Goal: Task Accomplishment & Management: Manage account settings

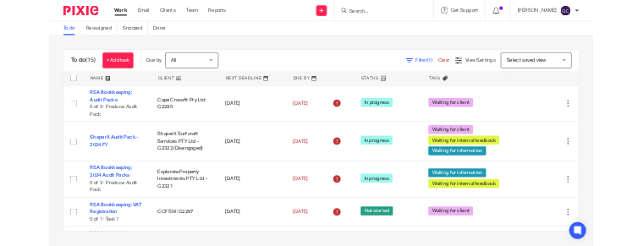
scroll to position [426, 0]
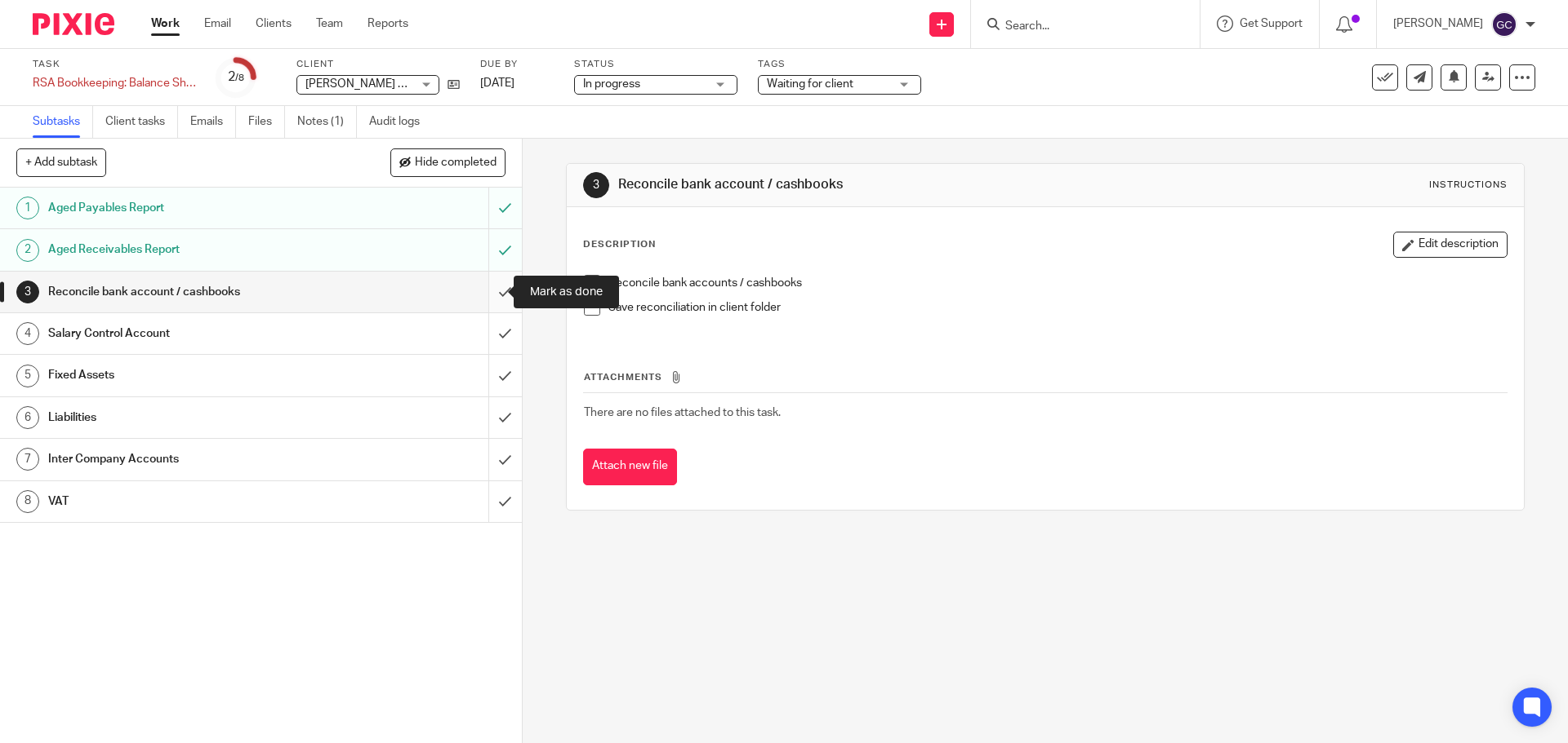
click at [481, 296] on input "submit" at bounding box center [261, 292] width 521 height 41
click at [490, 335] on input "submit" at bounding box center [261, 334] width 521 height 41
click at [485, 369] on input "submit" at bounding box center [261, 375] width 521 height 41
click at [491, 419] on input "submit" at bounding box center [261, 418] width 521 height 41
click at [489, 468] on input "submit" at bounding box center [261, 459] width 521 height 41
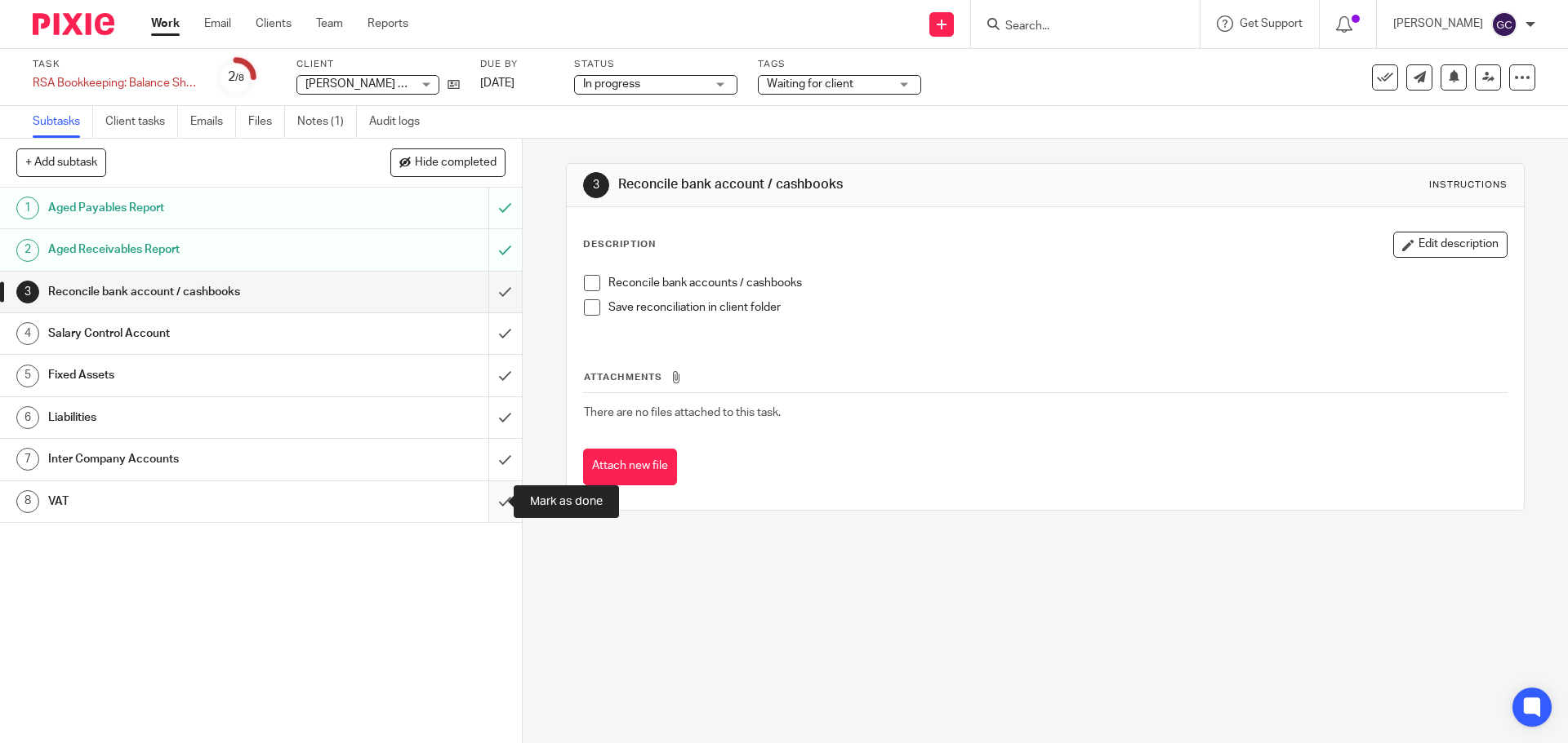
click at [487, 499] on input "submit" at bounding box center [261, 502] width 521 height 41
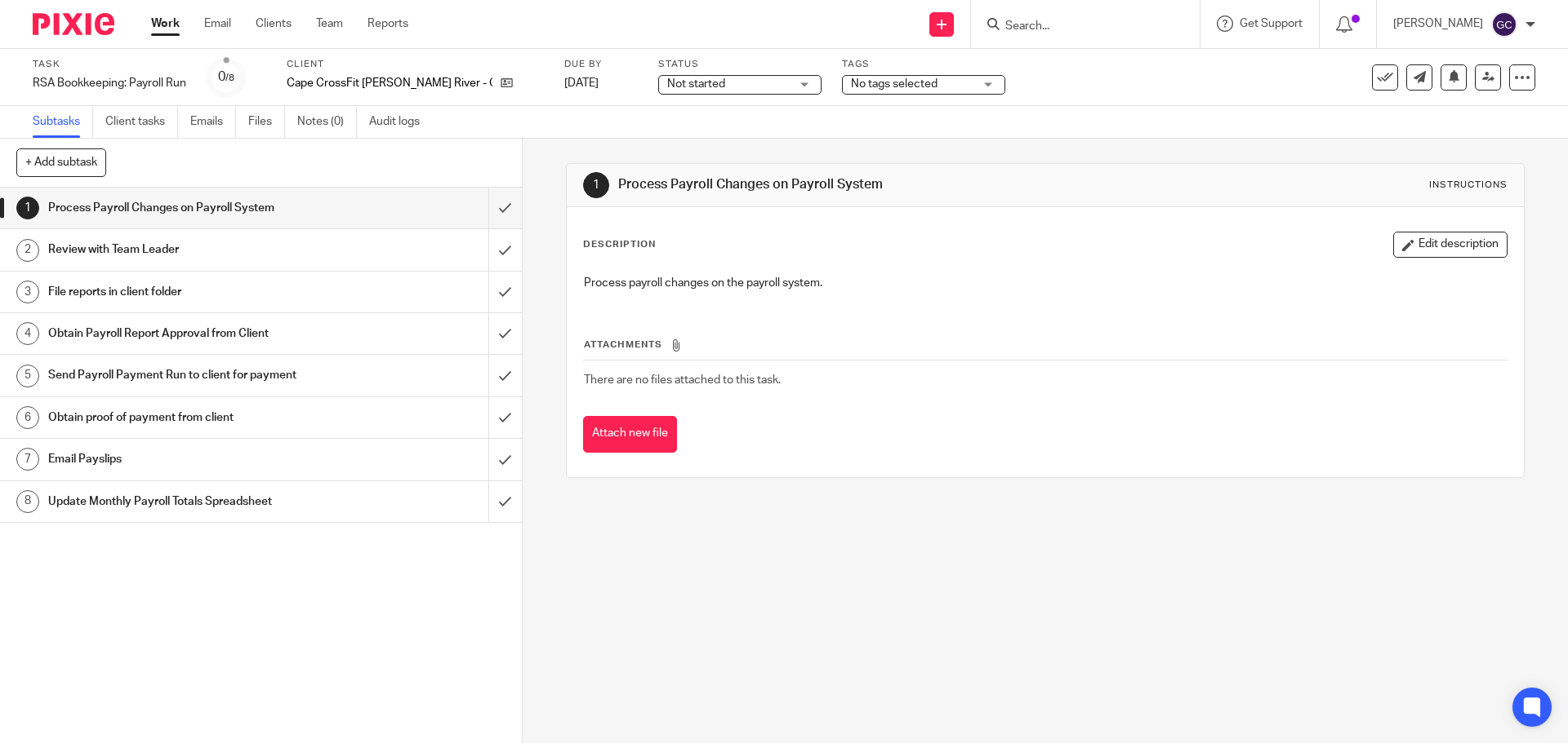
click at [667, 88] on span "Not started" at bounding box center [696, 84] width 58 height 12
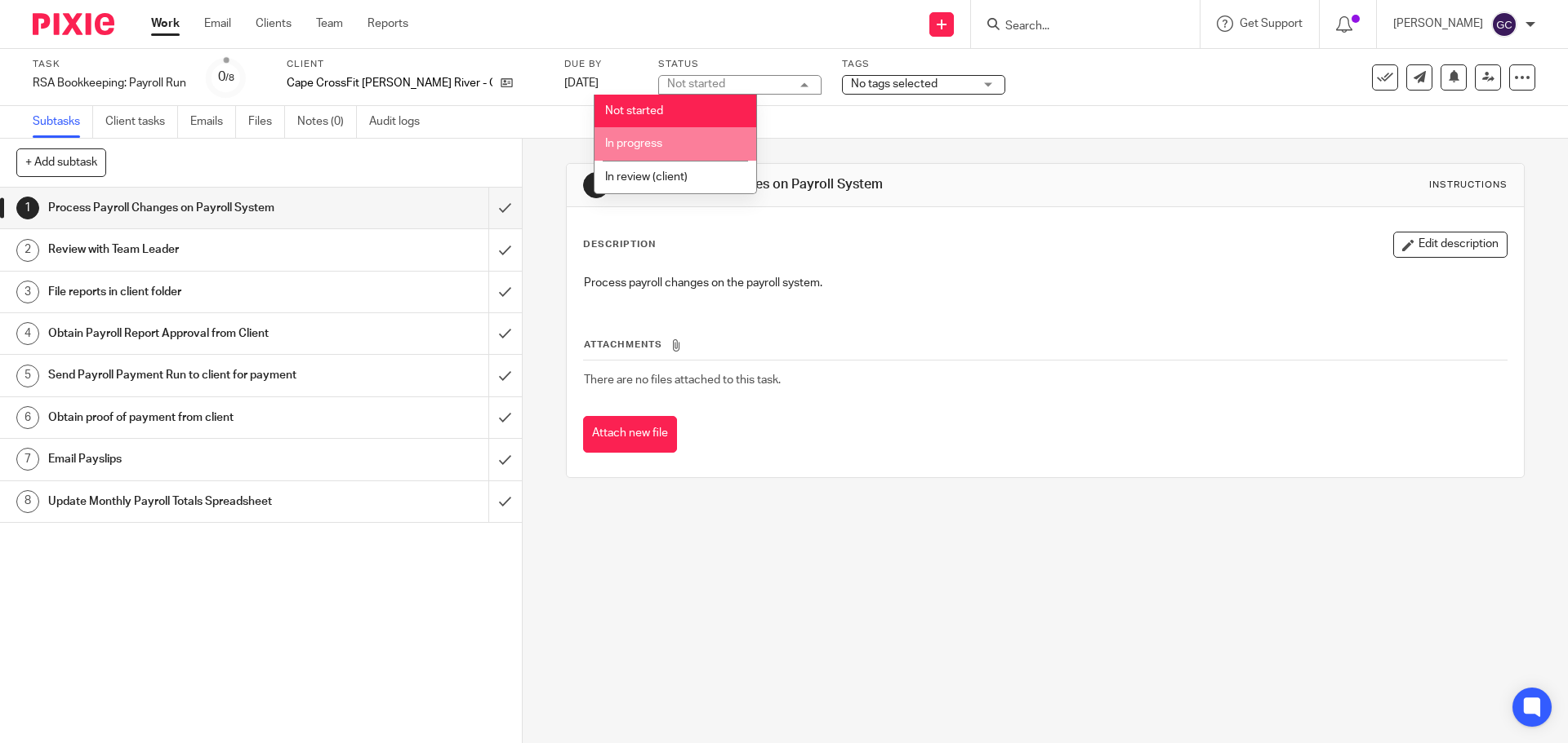
click at [630, 143] on span "In progress" at bounding box center [633, 144] width 57 height 12
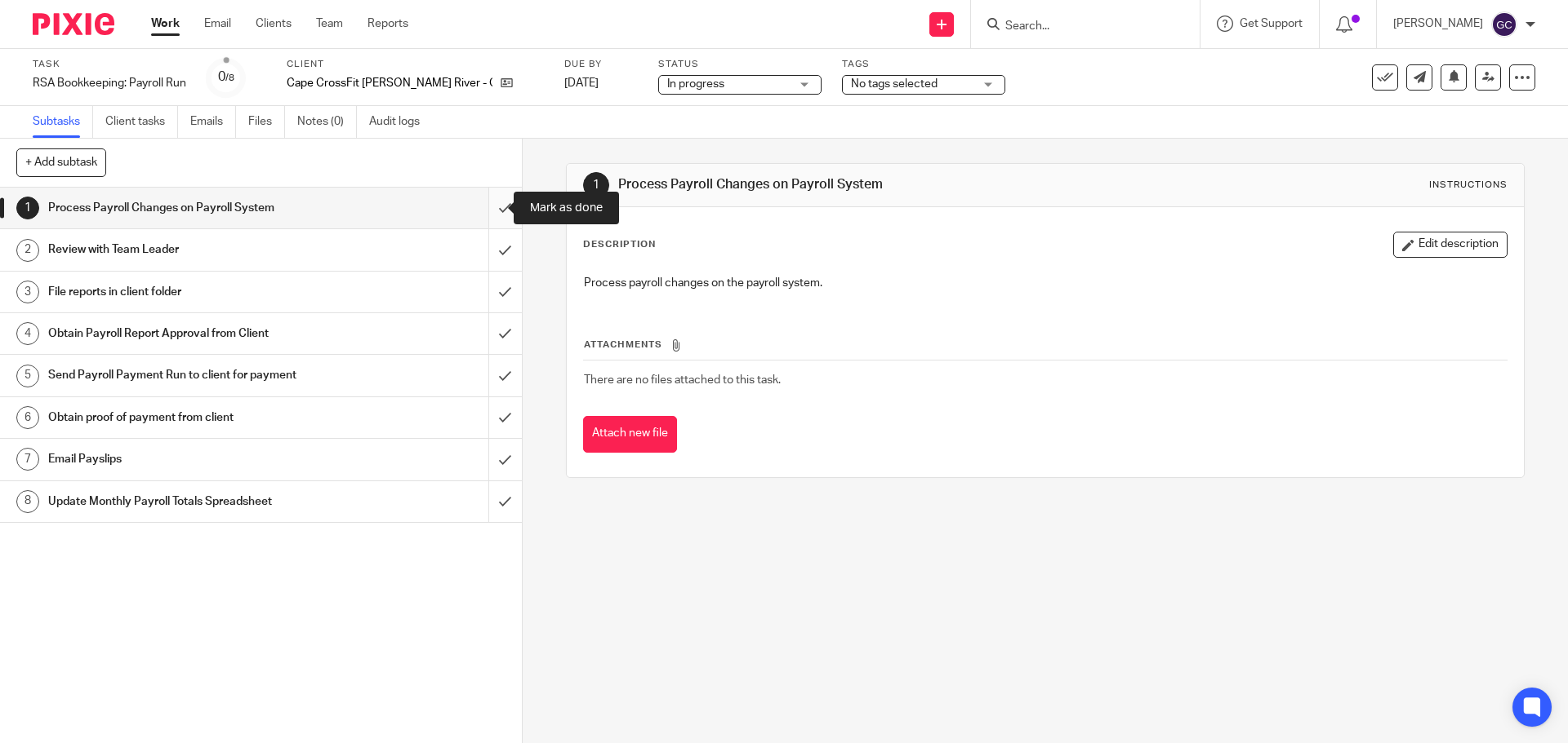
click at [488, 208] on input "submit" at bounding box center [261, 207] width 521 height 41
click at [481, 246] on input "submit" at bounding box center [261, 250] width 521 height 41
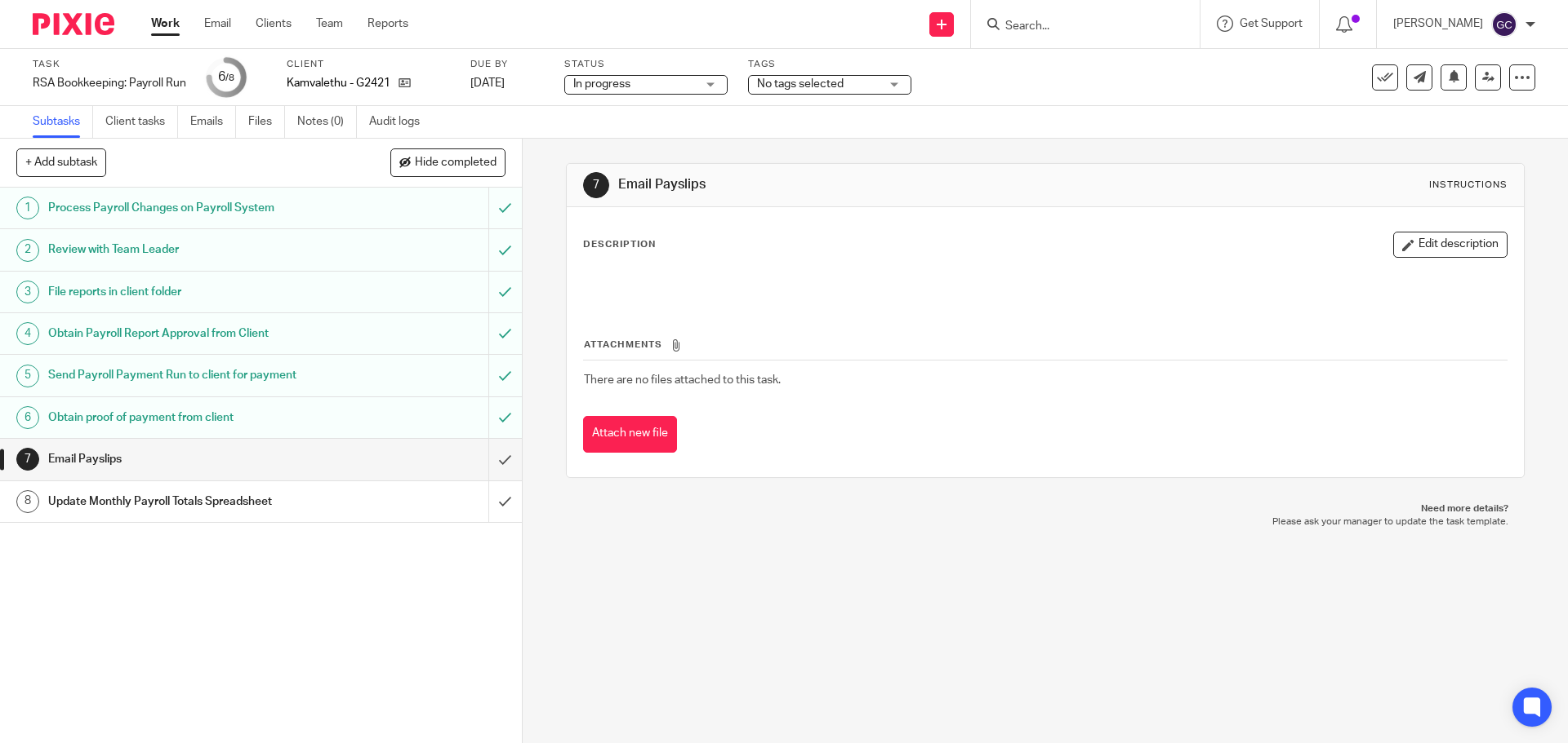
click at [622, 87] on span "In progress" at bounding box center [602, 84] width 57 height 12
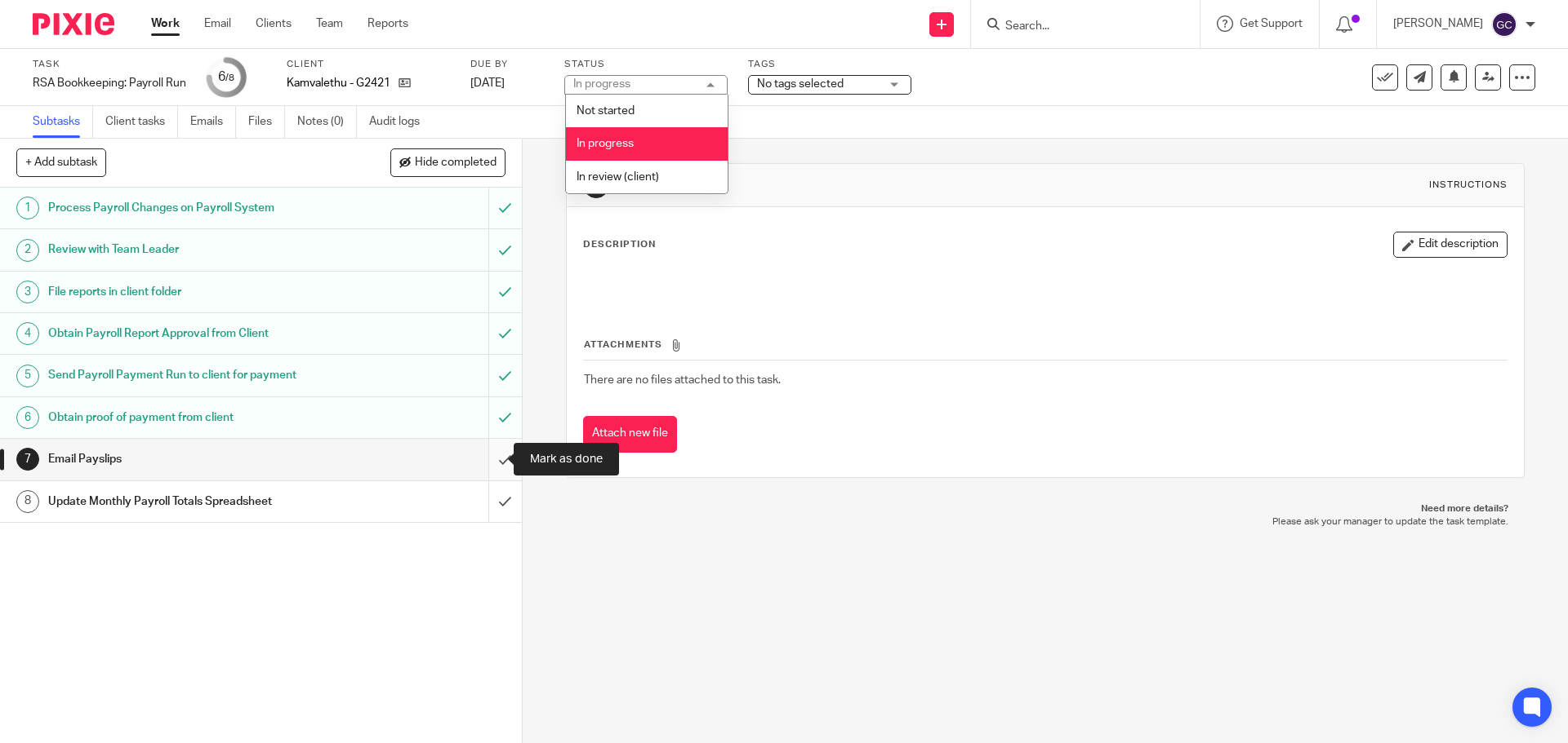
click at [484, 452] on input "submit" at bounding box center [261, 459] width 521 height 41
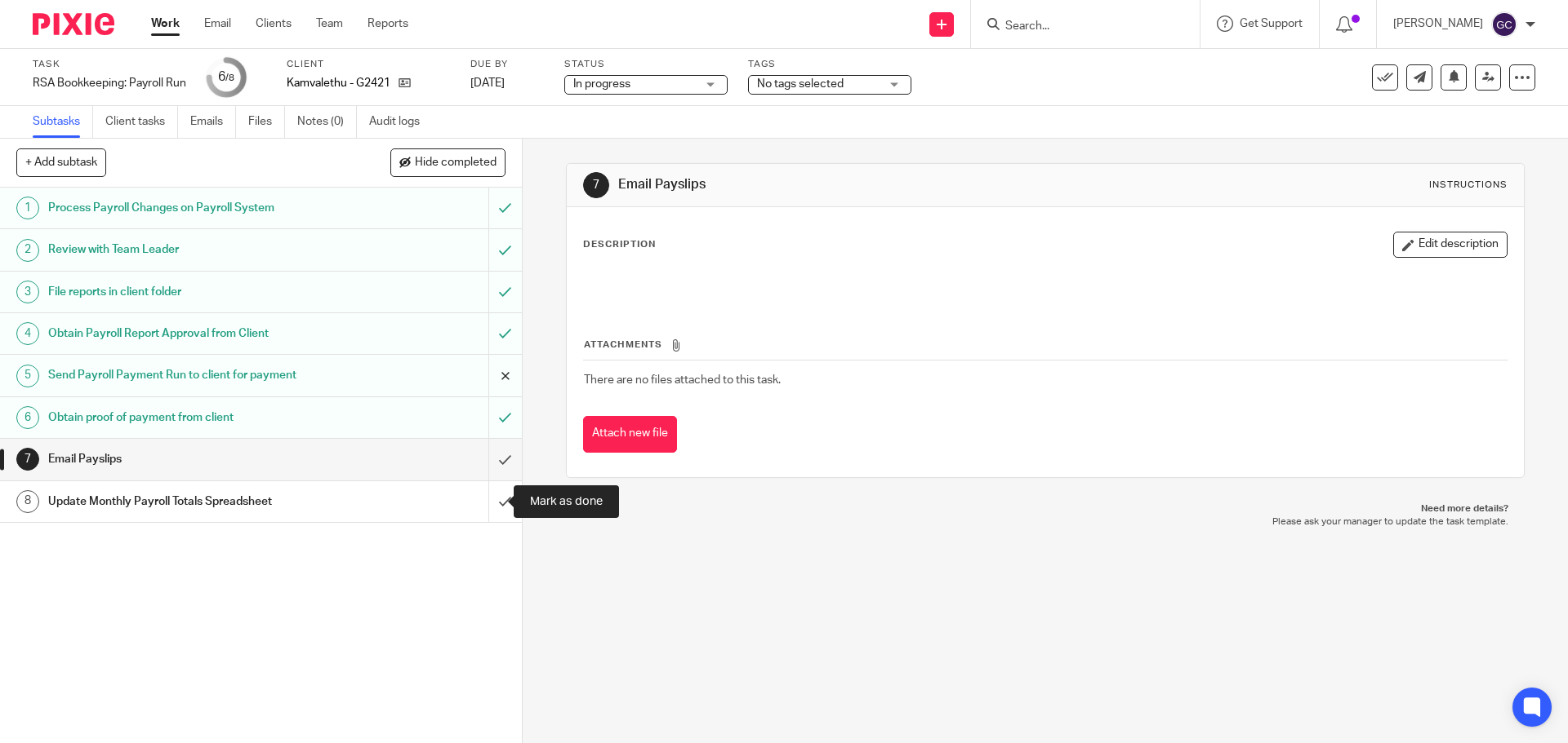
click at [486, 500] on input "submit" at bounding box center [261, 502] width 521 height 41
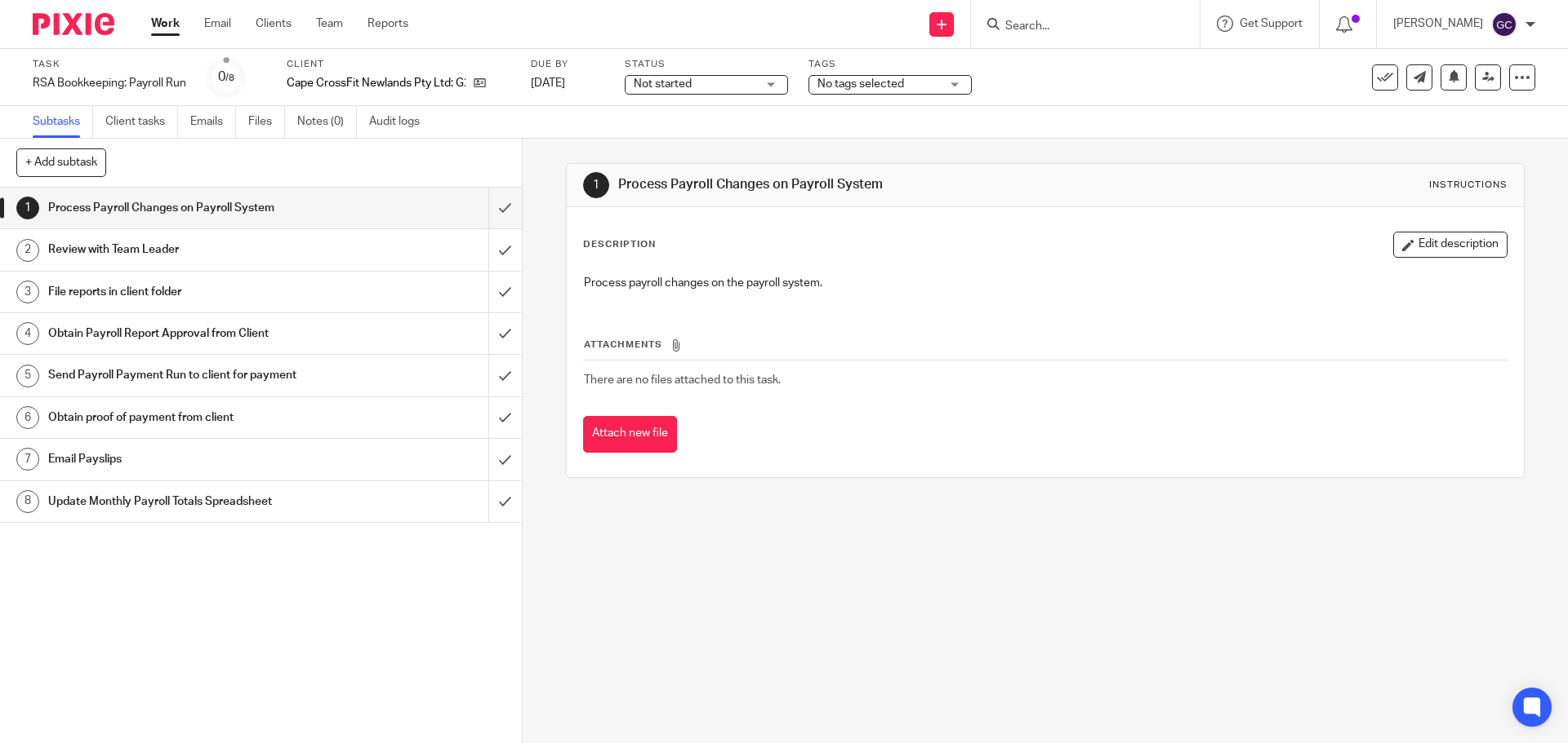
click at [642, 81] on span "Not started" at bounding box center [662, 84] width 58 height 12
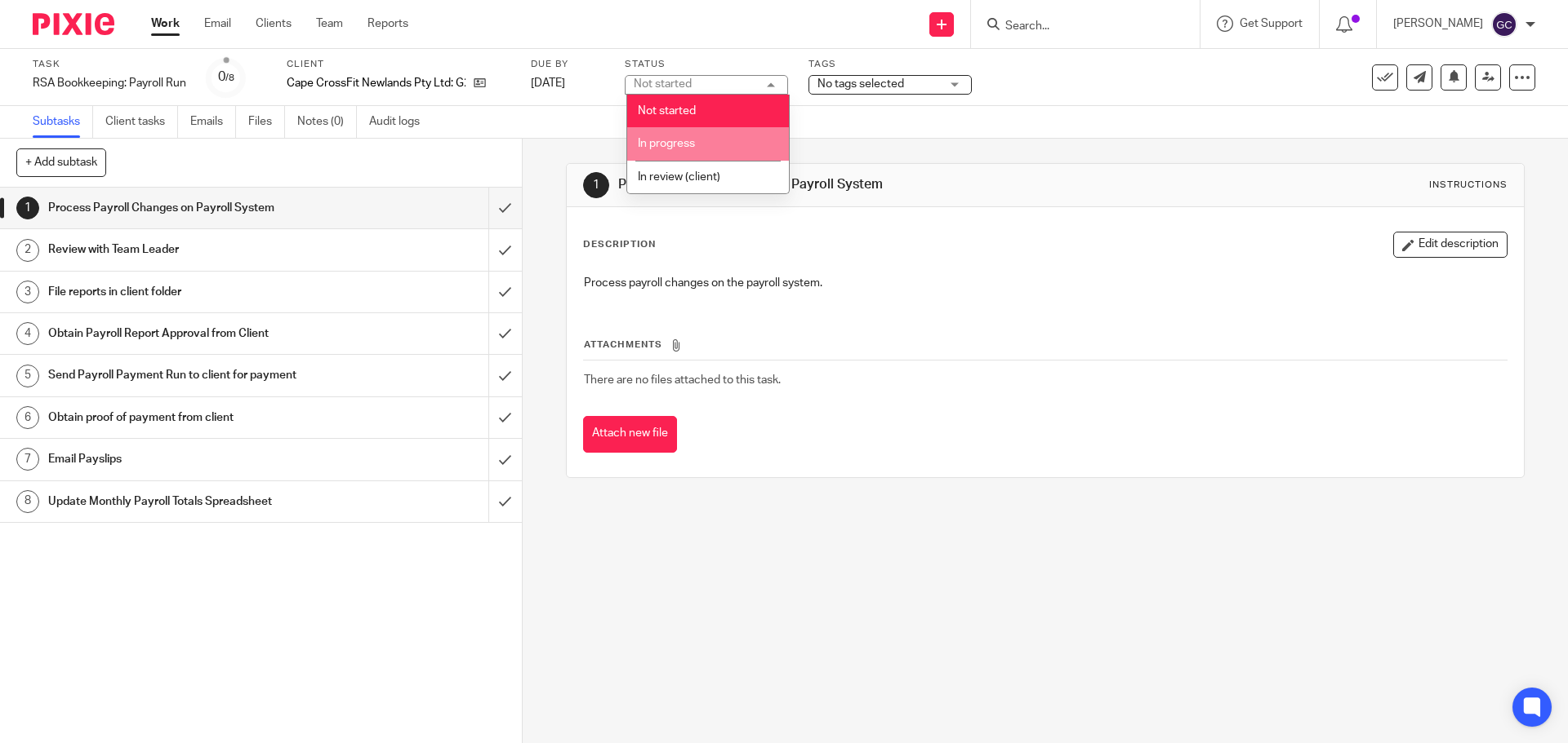
click at [658, 139] on span "In progress" at bounding box center [665, 144] width 57 height 12
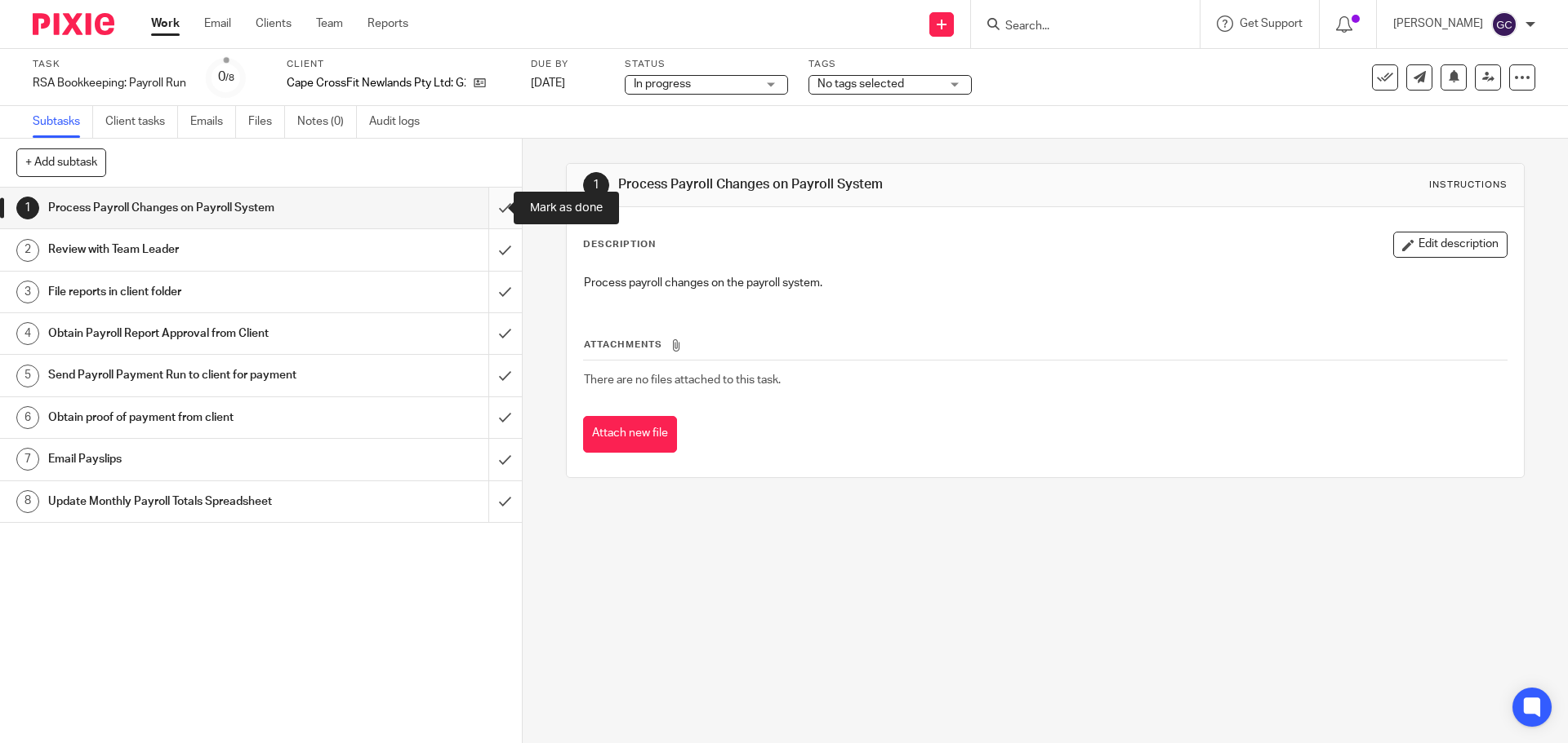
click at [481, 214] on input "submit" at bounding box center [261, 207] width 521 height 41
click at [479, 244] on input "submit" at bounding box center [261, 250] width 521 height 41
click at [480, 299] on input "submit" at bounding box center [261, 292] width 521 height 41
click at [487, 339] on input "submit" at bounding box center [261, 334] width 521 height 41
drag, startPoint x: 487, startPoint y: 370, endPoint x: 487, endPoint y: 404, distance: 34.0
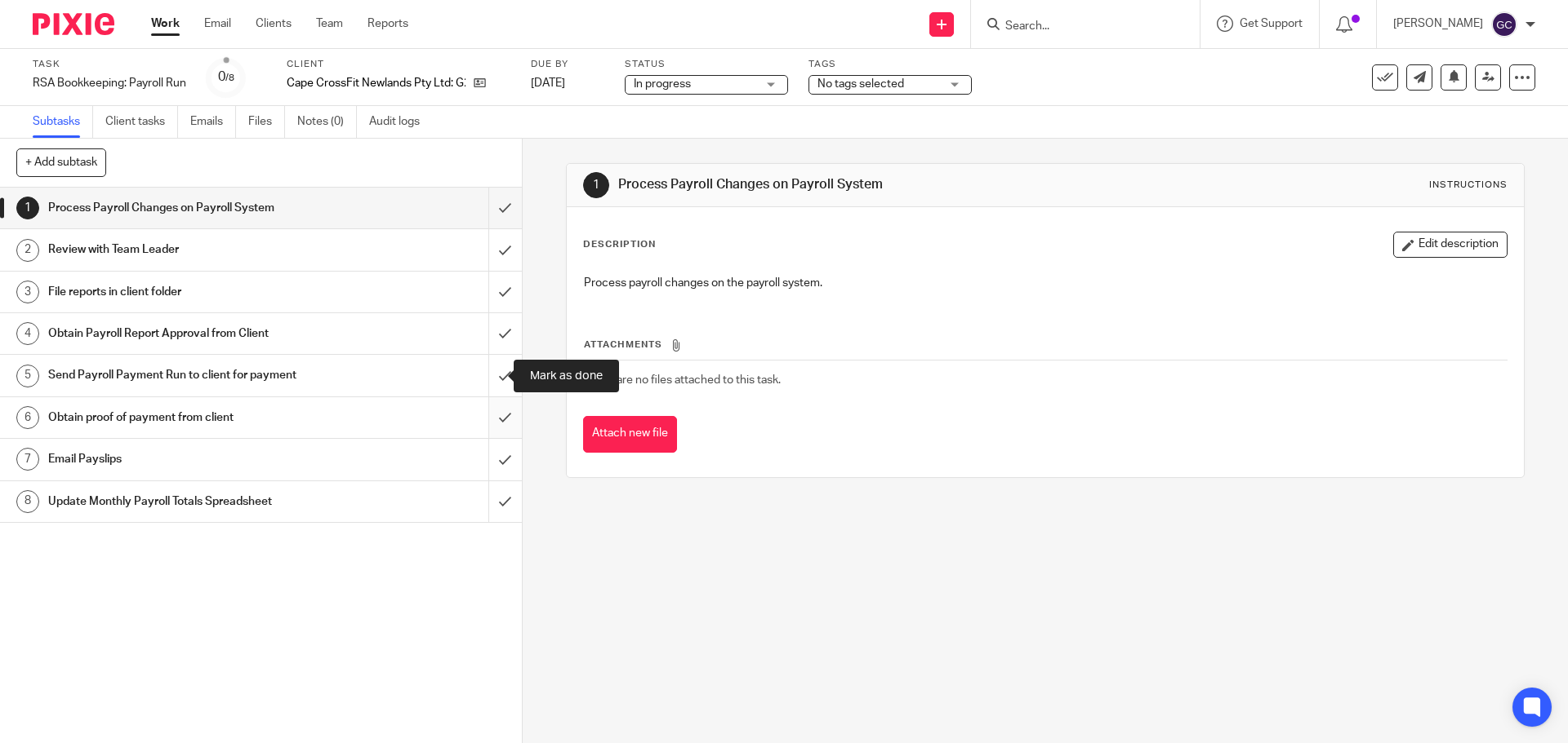
click at [487, 371] on input "submit" at bounding box center [261, 375] width 521 height 41
click at [487, 409] on input "submit" at bounding box center [261, 418] width 521 height 41
click at [487, 457] on input "submit" at bounding box center [261, 459] width 521 height 41
click at [492, 505] on input "submit" at bounding box center [261, 502] width 521 height 41
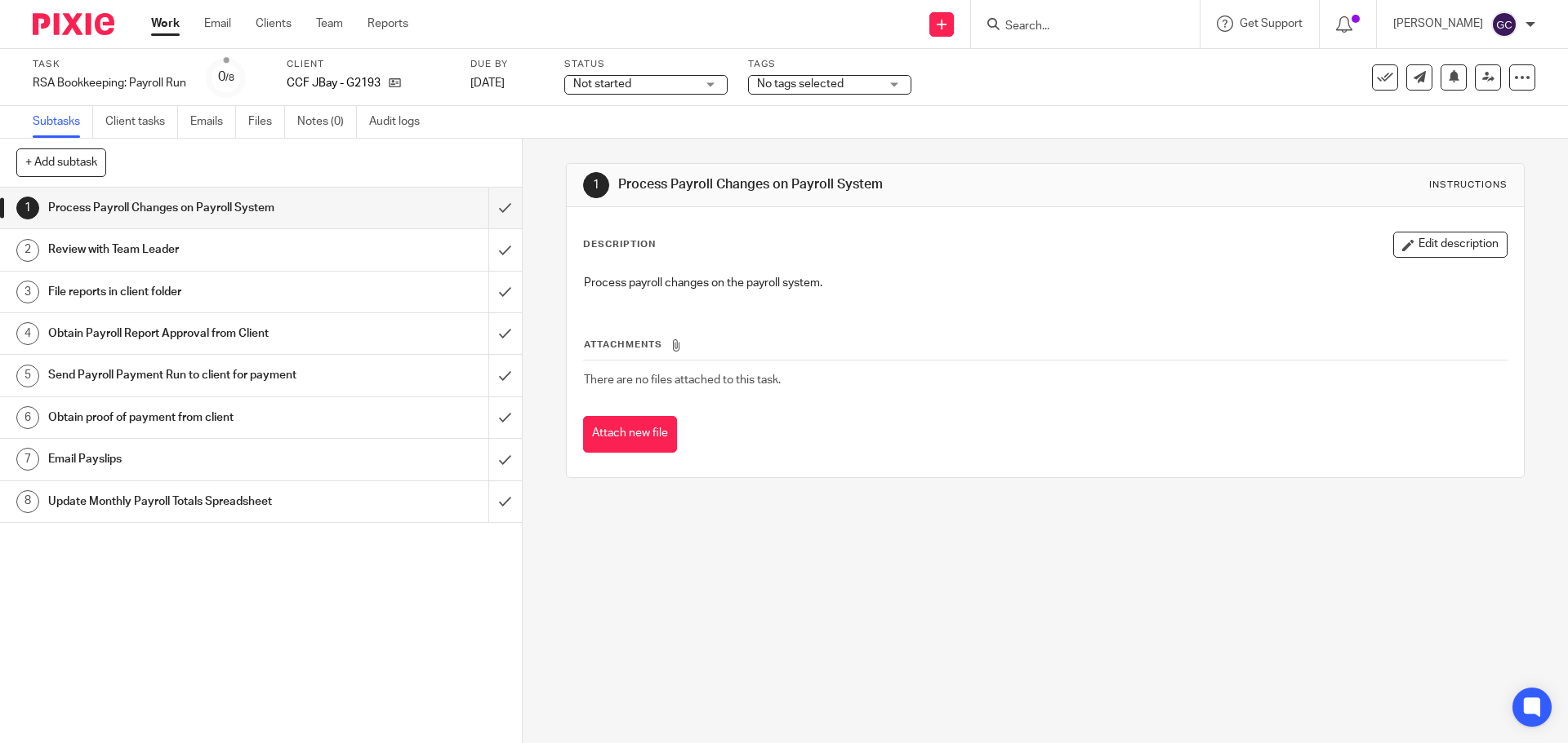
click at [669, 83] on span "Not started" at bounding box center [634, 85] width 123 height 17
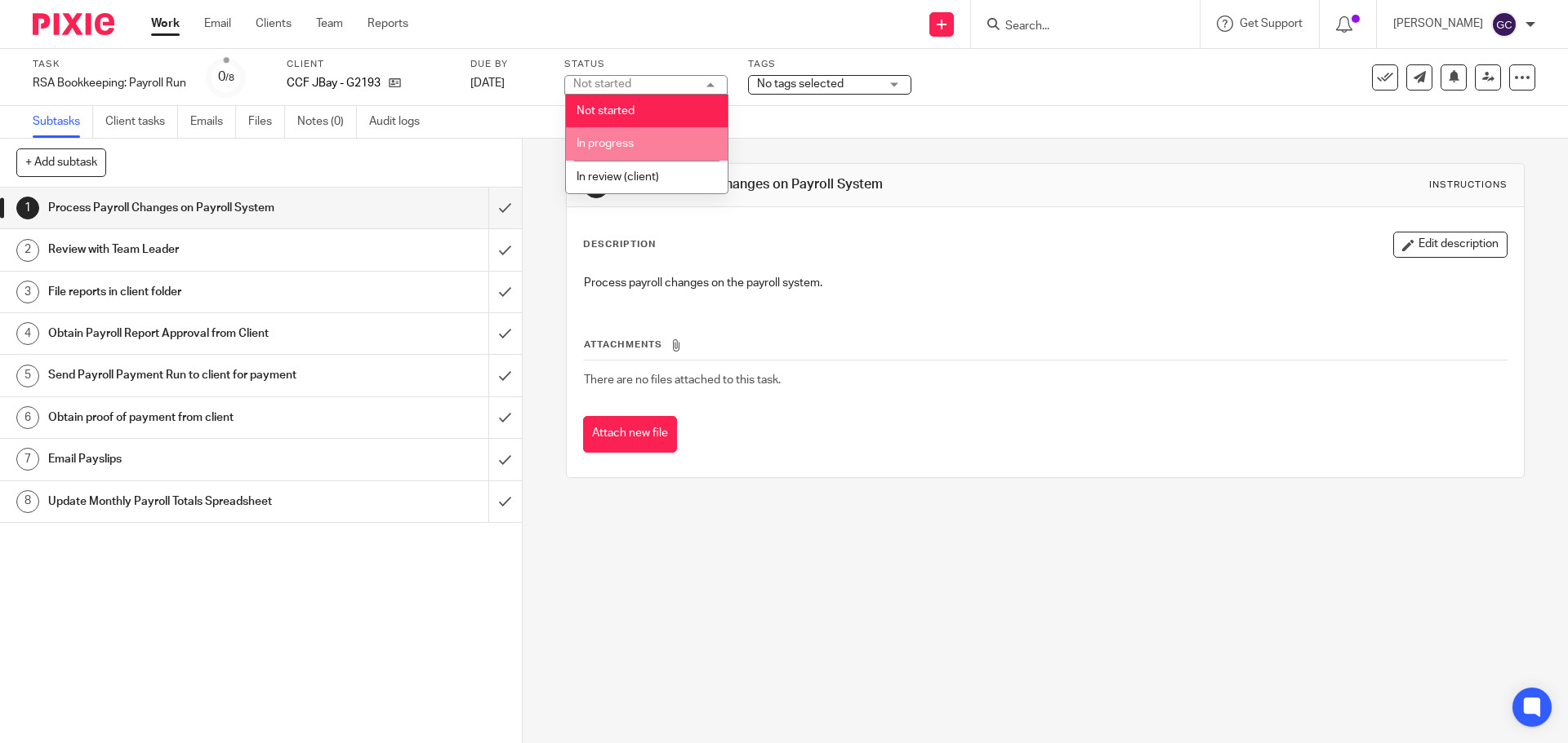
click at [651, 141] on li "In progress" at bounding box center [646, 144] width 161 height 34
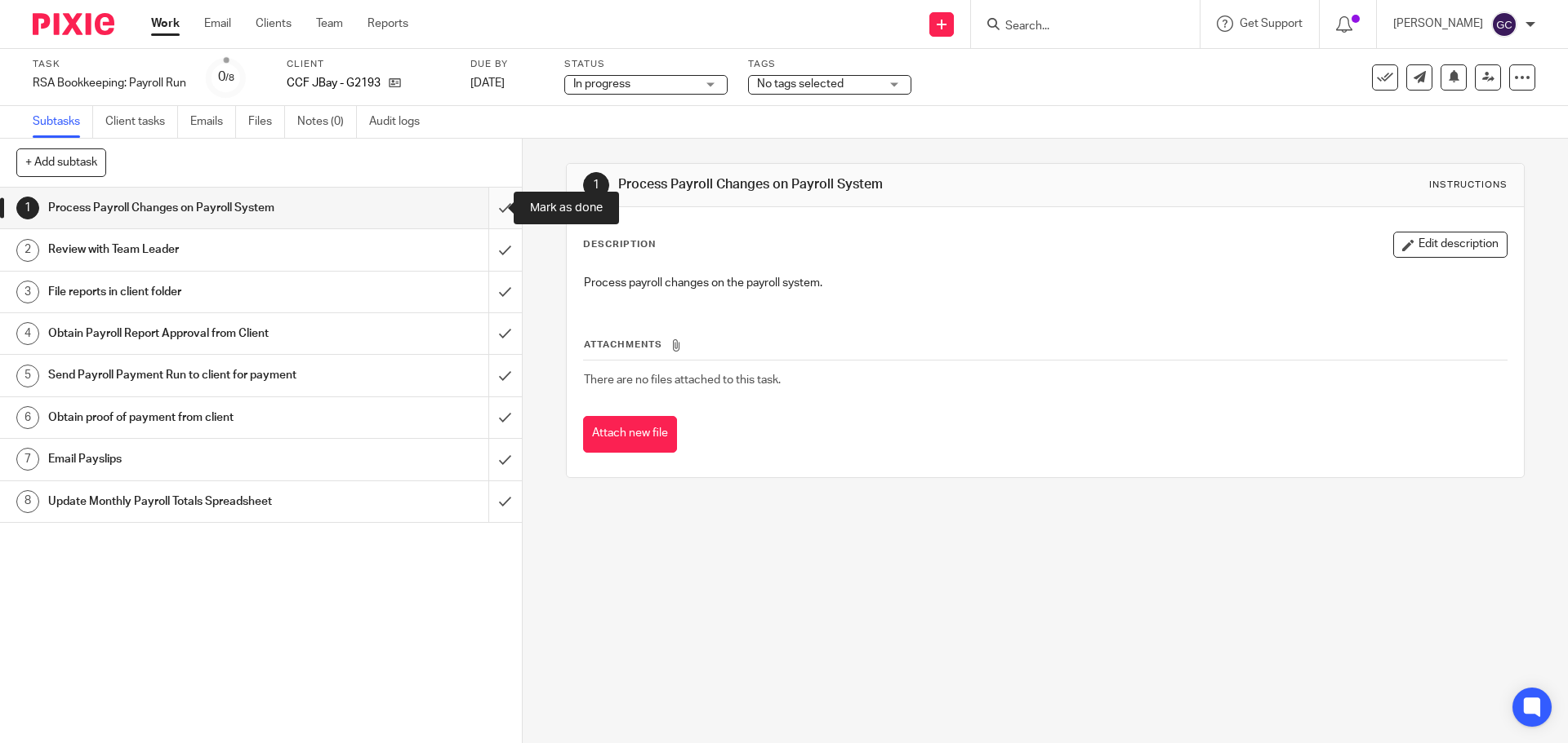
click at [490, 209] on input "submit" at bounding box center [261, 207] width 521 height 41
click at [488, 251] on input "submit" at bounding box center [261, 250] width 521 height 41
click at [486, 289] on input "submit" at bounding box center [261, 292] width 521 height 41
click at [486, 335] on input "submit" at bounding box center [261, 334] width 521 height 41
click at [486, 372] on input "submit" at bounding box center [261, 375] width 521 height 41
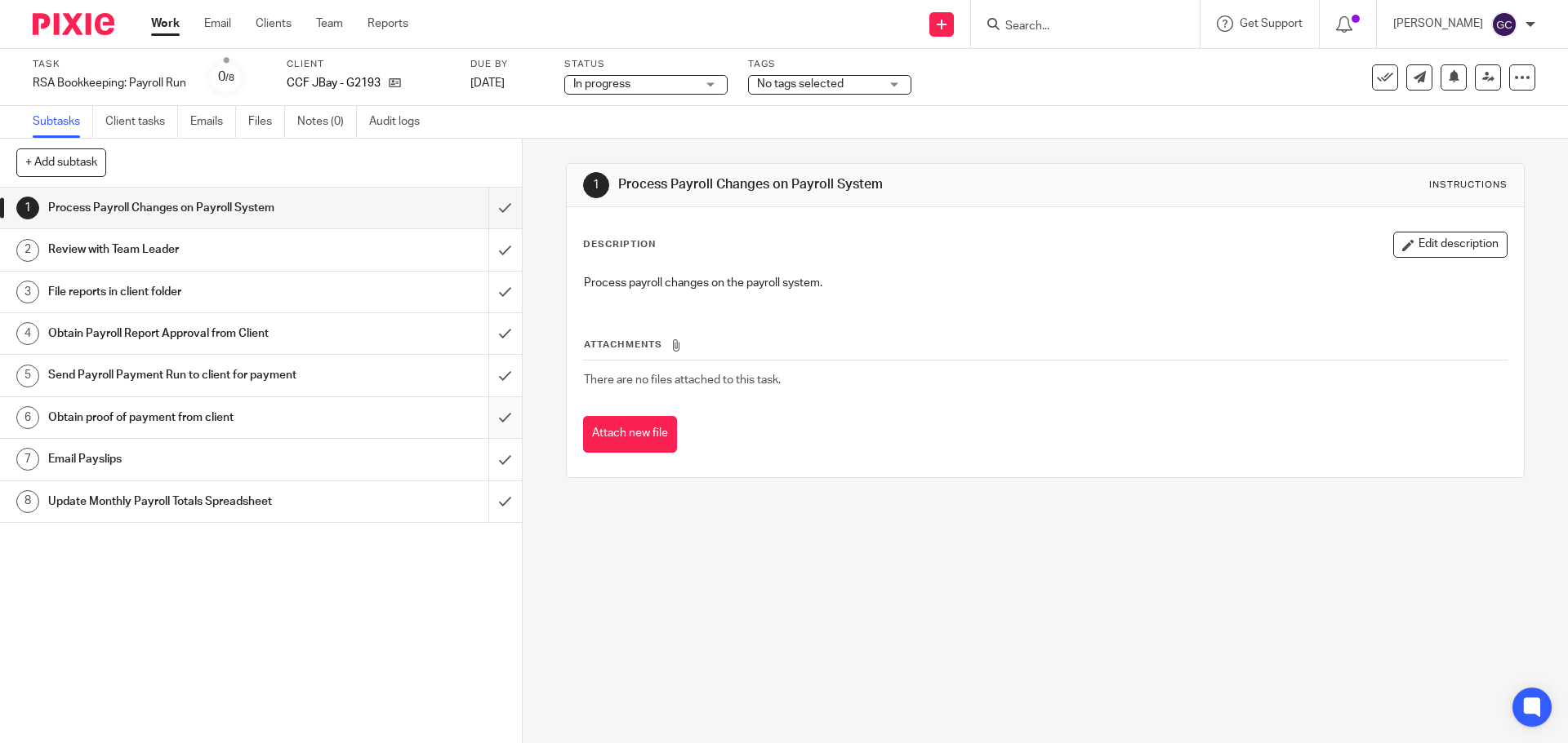
click at [488, 411] on input "submit" at bounding box center [261, 418] width 521 height 41
click at [488, 446] on input "submit" at bounding box center [261, 459] width 521 height 41
drag, startPoint x: 490, startPoint y: 502, endPoint x: 606, endPoint y: 258, distance: 270.2
click at [492, 498] on input "submit" at bounding box center [261, 502] width 521 height 41
click at [684, 80] on span "Not started" at bounding box center [640, 85] width 123 height 17
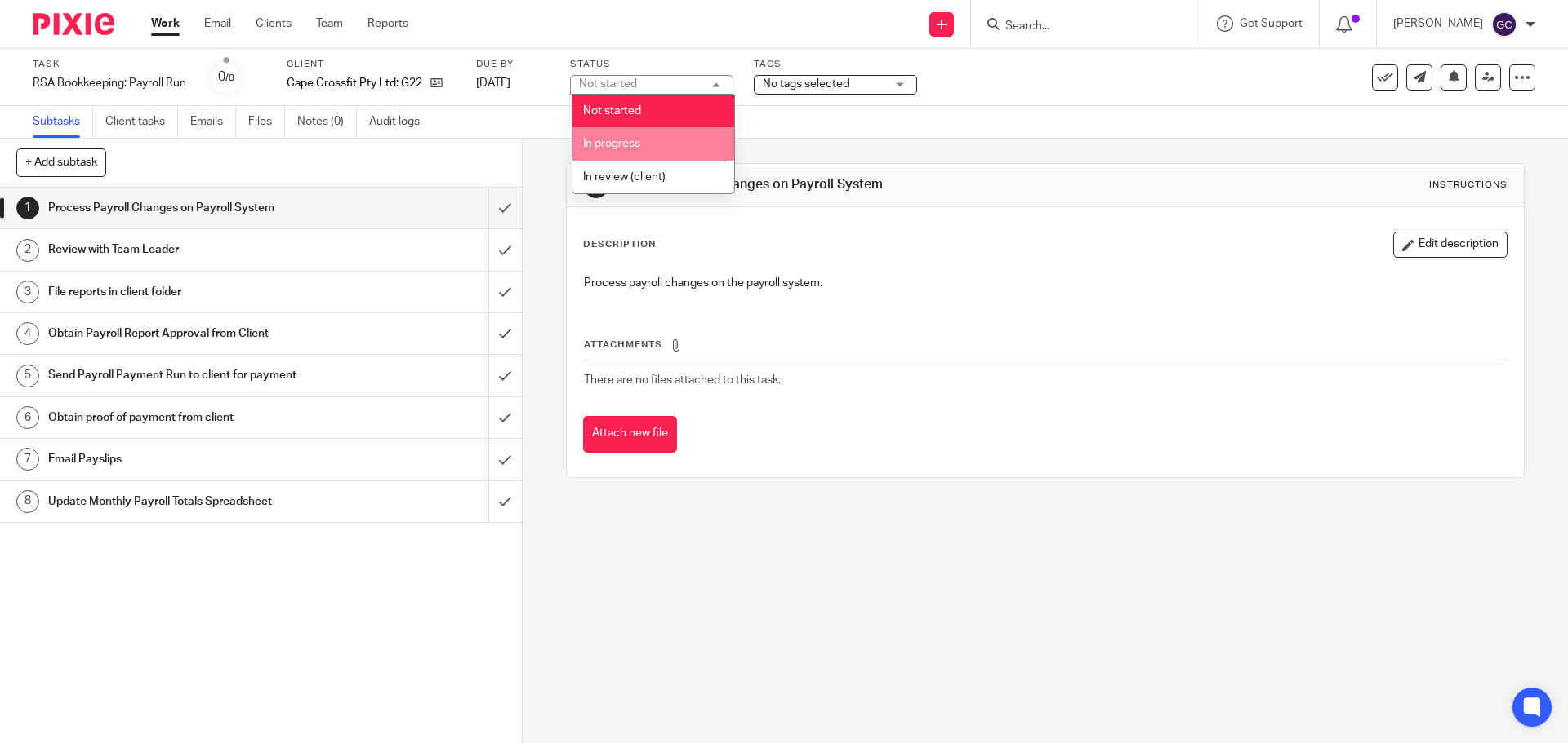
click at [641, 145] on li "In progress" at bounding box center [653, 144] width 161 height 34
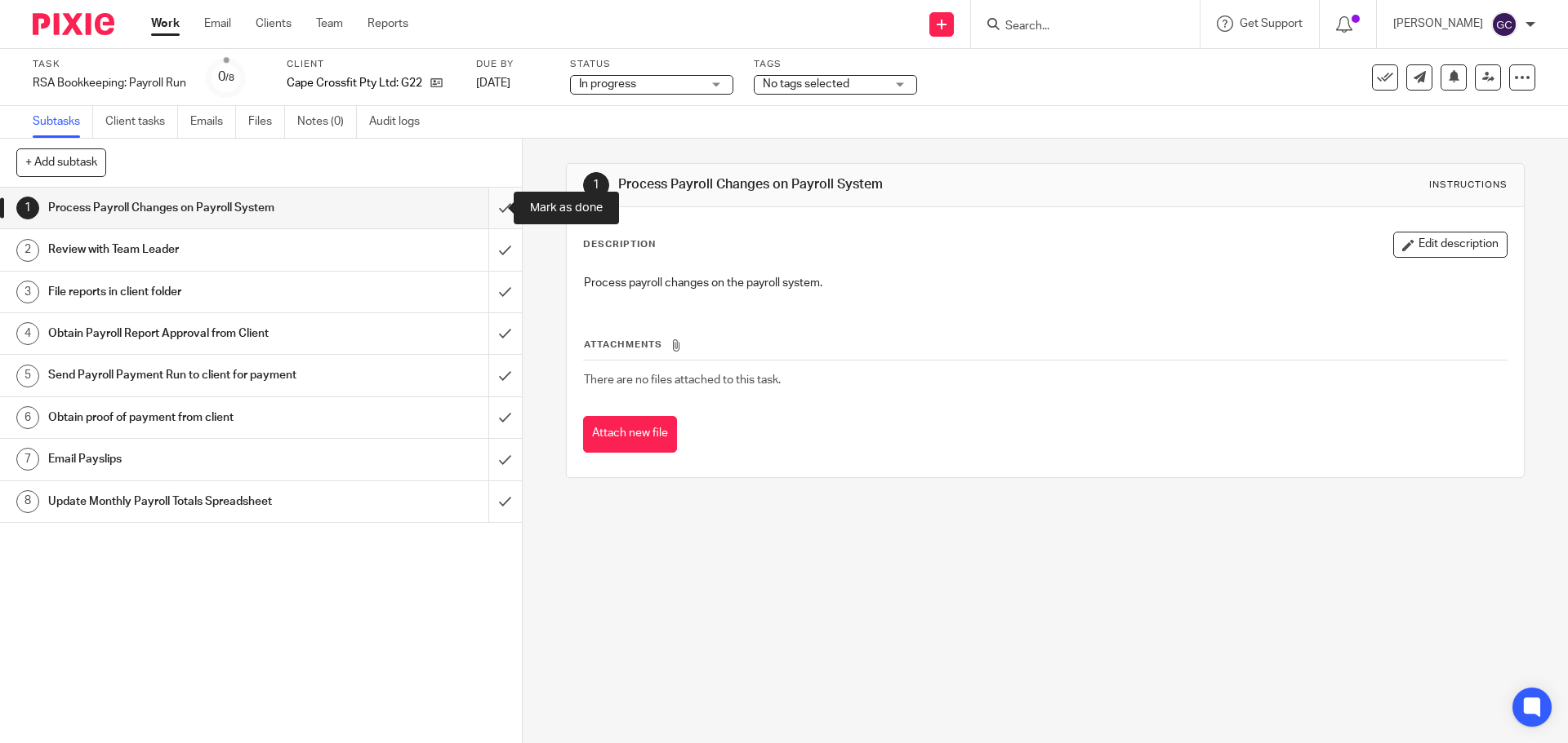
click at [487, 208] on input "submit" at bounding box center [261, 207] width 521 height 41
drag, startPoint x: 485, startPoint y: 251, endPoint x: 487, endPoint y: 283, distance: 32.1
click at [485, 251] on input "submit" at bounding box center [261, 250] width 521 height 41
click at [488, 301] on input "submit" at bounding box center [261, 292] width 521 height 41
click at [490, 342] on input "submit" at bounding box center [261, 334] width 521 height 41
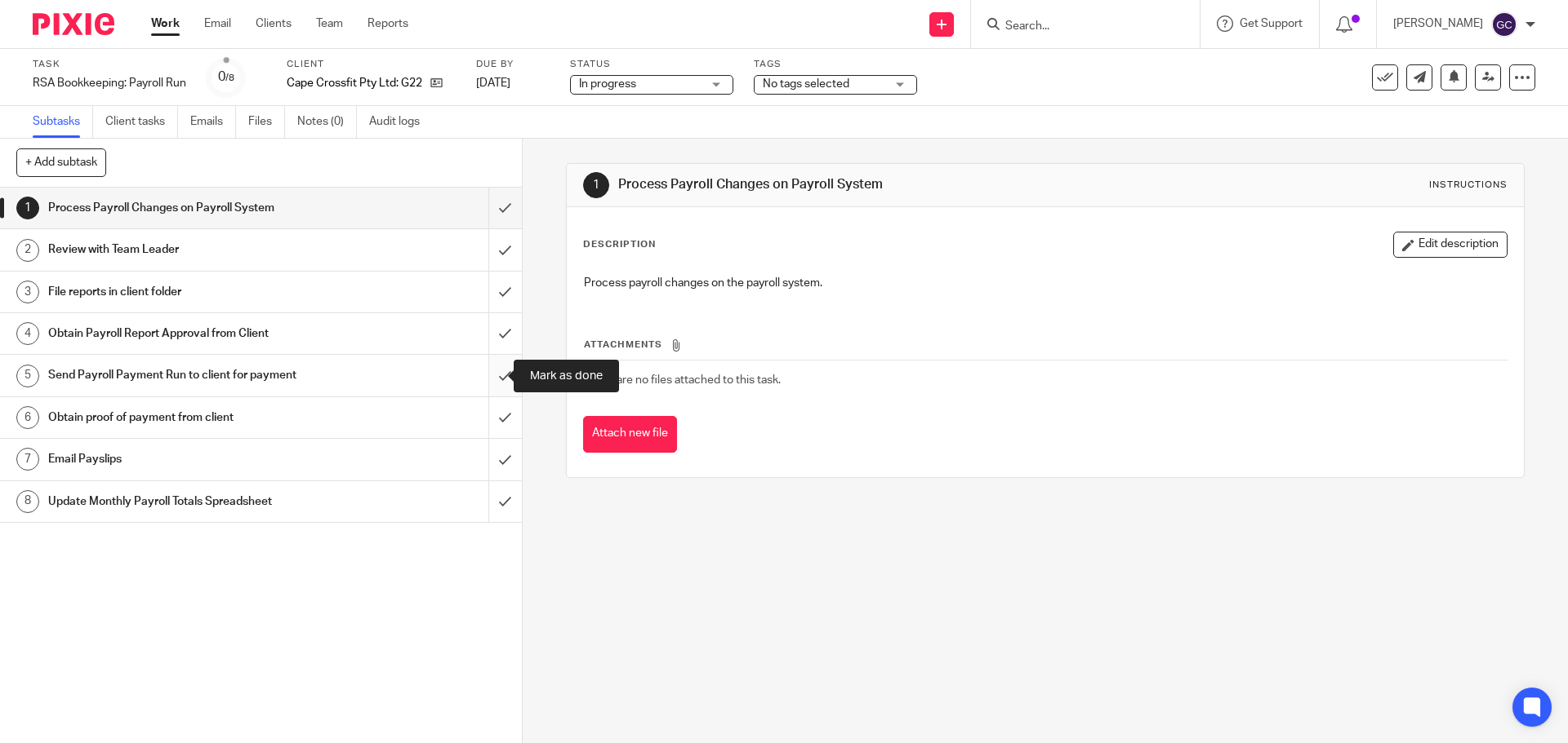
click at [491, 375] on input "submit" at bounding box center [261, 375] width 521 height 41
click at [490, 411] on input "submit" at bounding box center [261, 418] width 521 height 41
click at [489, 461] on input "submit" at bounding box center [261, 459] width 521 height 41
click at [490, 504] on input "submit" at bounding box center [261, 502] width 521 height 41
click at [690, 79] on span "Not started" at bounding box center [634, 85] width 123 height 17
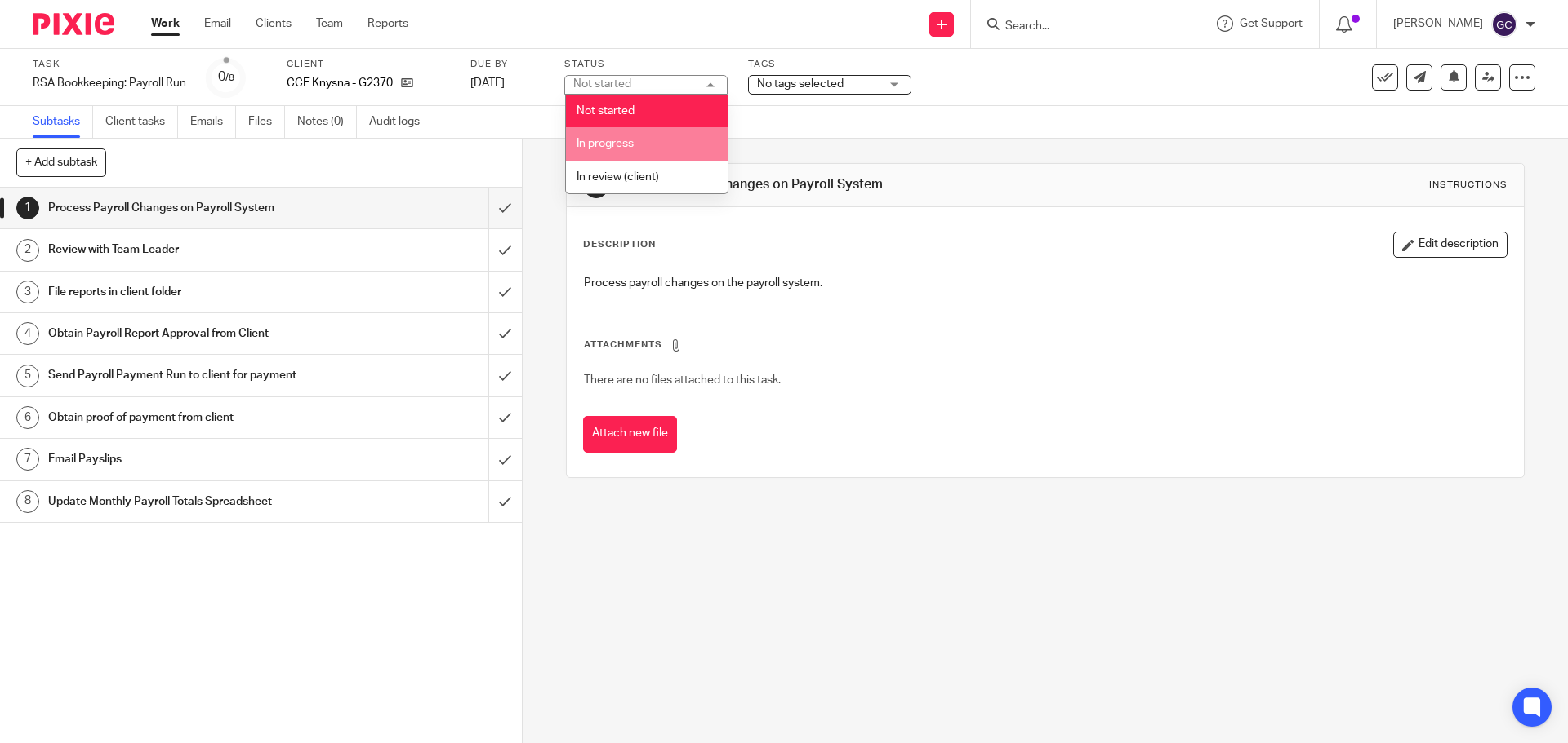
drag, startPoint x: 648, startPoint y: 143, endPoint x: 999, endPoint y: 7, distance: 376.4
click at [648, 144] on li "In progress" at bounding box center [646, 144] width 161 height 34
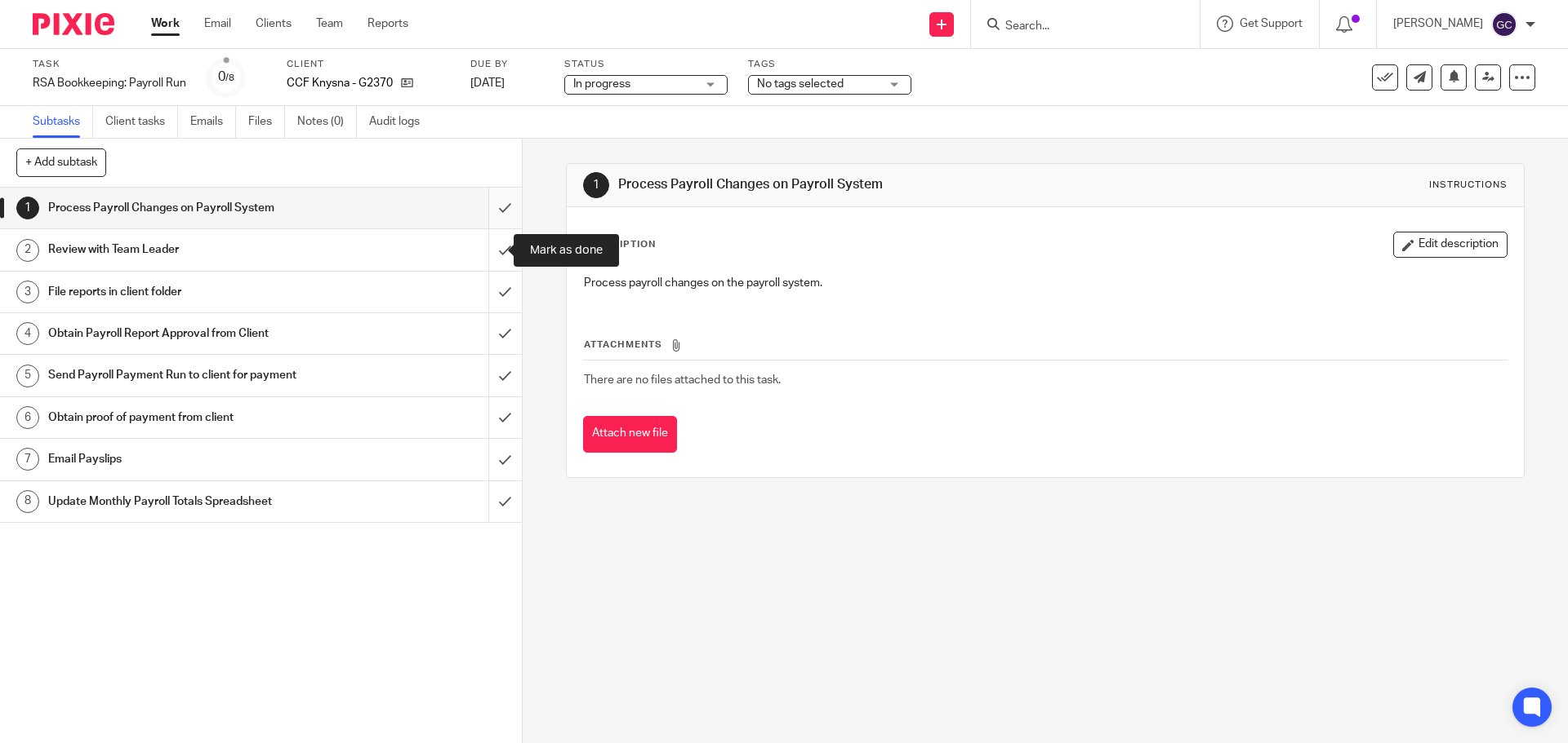
click at [482, 212] on input "submit" at bounding box center [261, 207] width 521 height 41
click at [479, 240] on input "submit" at bounding box center [261, 250] width 521 height 41
click at [490, 294] on input "submit" at bounding box center [261, 292] width 521 height 41
click at [490, 343] on input "submit" at bounding box center [261, 334] width 521 height 41
click at [489, 385] on input "submit" at bounding box center [261, 375] width 521 height 41
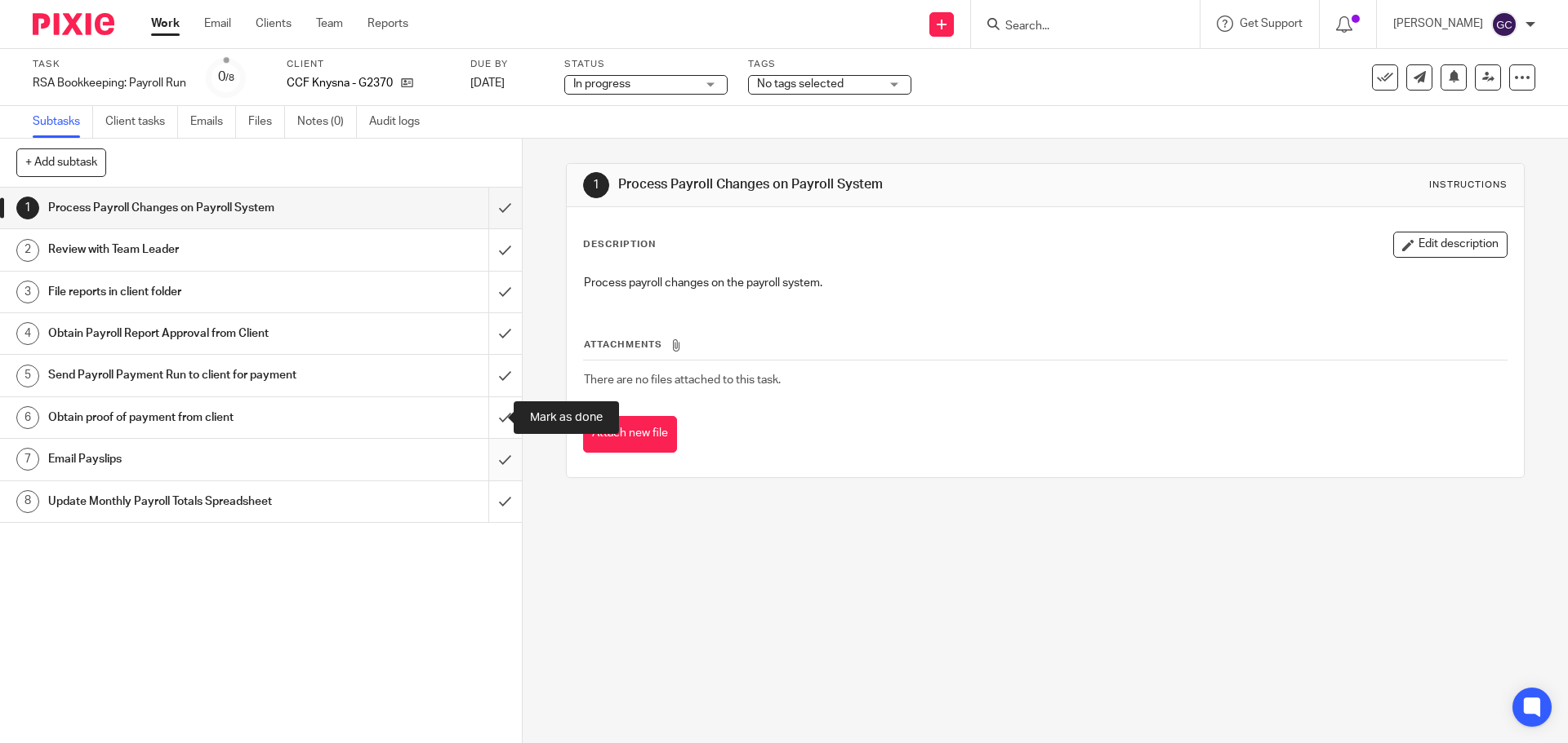
drag, startPoint x: 487, startPoint y: 420, endPoint x: 487, endPoint y: 446, distance: 26.0
click at [487, 421] on input "submit" at bounding box center [261, 418] width 521 height 41
click at [487, 457] on input "submit" at bounding box center [261, 459] width 521 height 41
click at [489, 505] on input "submit" at bounding box center [261, 502] width 521 height 41
click at [665, 82] on span "Not started" at bounding box center [634, 85] width 123 height 17
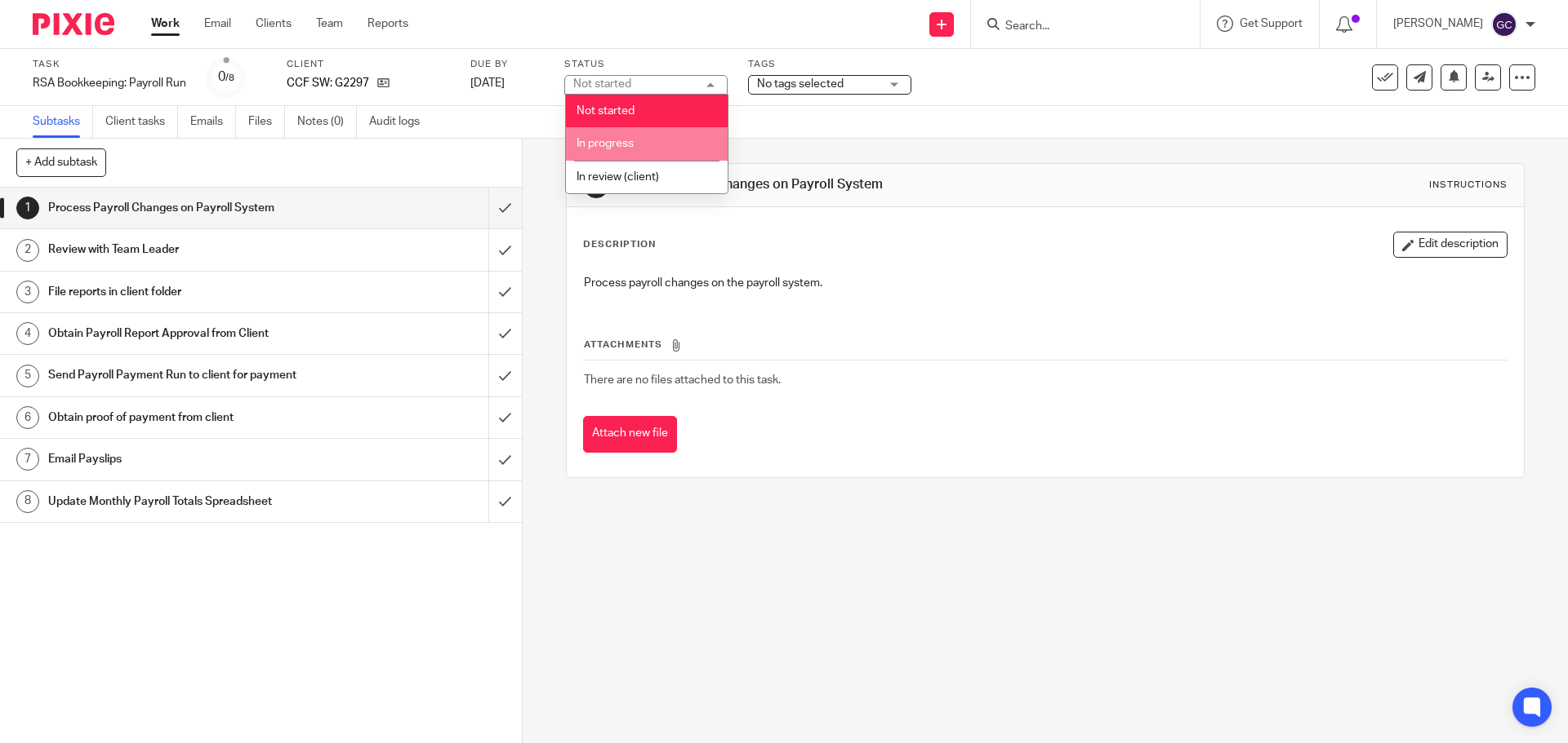
click at [626, 142] on span "In progress" at bounding box center [604, 144] width 57 height 12
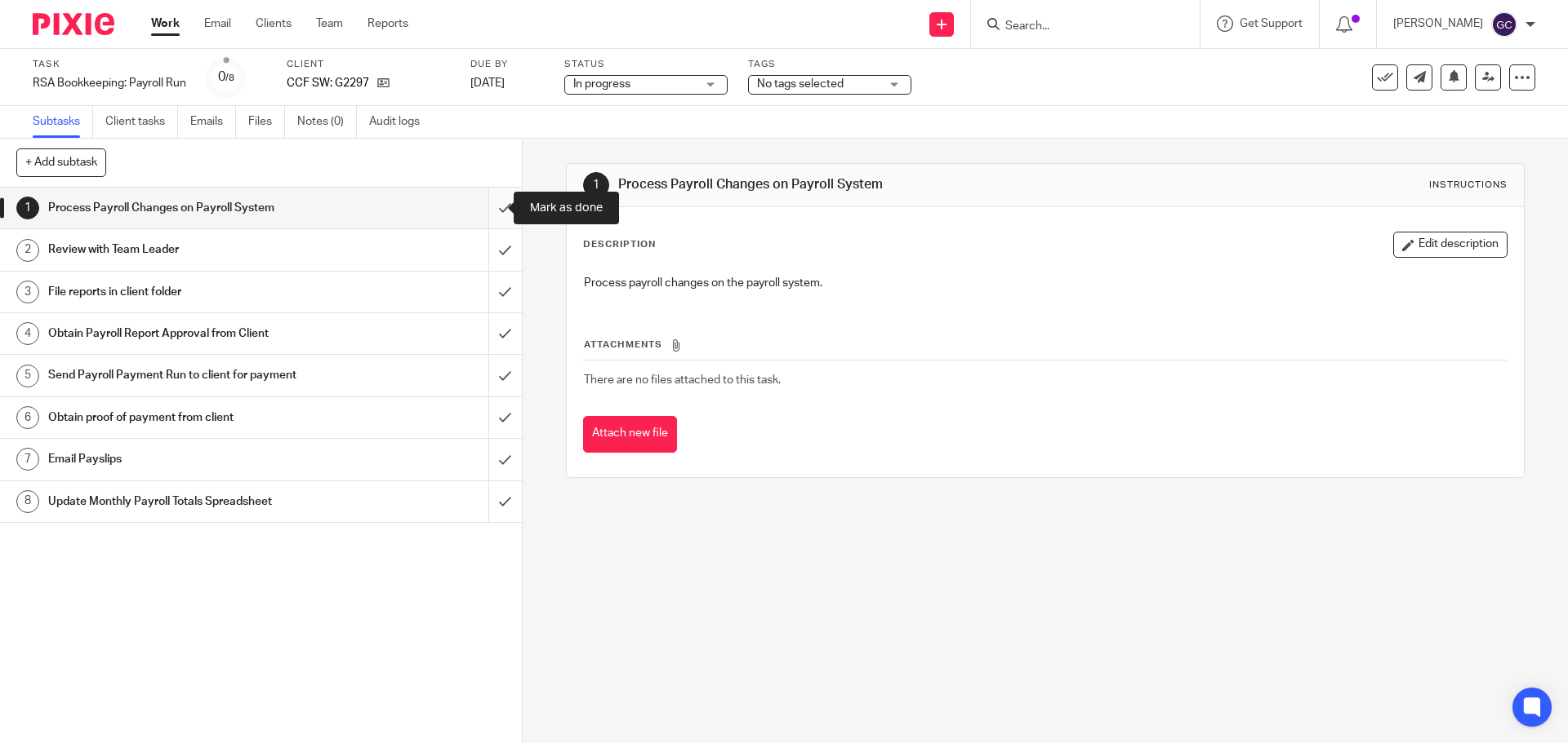
click at [494, 203] on input "submit" at bounding box center [261, 207] width 521 height 41
click at [487, 254] on input "submit" at bounding box center [261, 250] width 521 height 41
drag, startPoint x: 487, startPoint y: 297, endPoint x: 487, endPoint y: 309, distance: 12.0
click at [487, 298] on input "submit" at bounding box center [261, 292] width 521 height 41
click at [487, 326] on input "submit" at bounding box center [261, 334] width 521 height 41
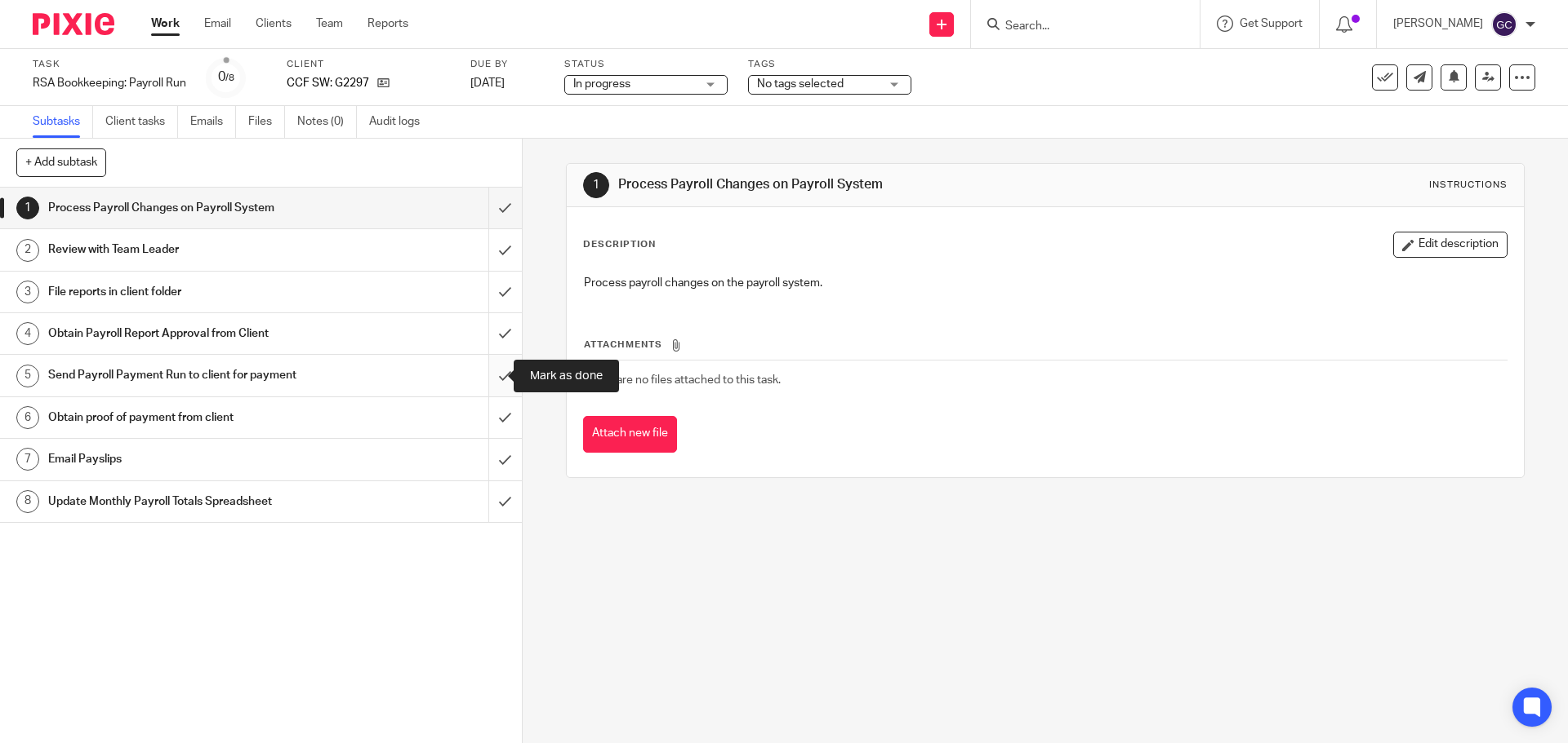
click at [490, 366] on input "submit" at bounding box center [261, 375] width 521 height 41
drag, startPoint x: 490, startPoint y: 418, endPoint x: 490, endPoint y: 429, distance: 11.0
click at [490, 419] on input "submit" at bounding box center [261, 418] width 521 height 41
click at [490, 452] on input "submit" at bounding box center [261, 459] width 521 height 41
click at [491, 504] on input "submit" at bounding box center [261, 502] width 521 height 41
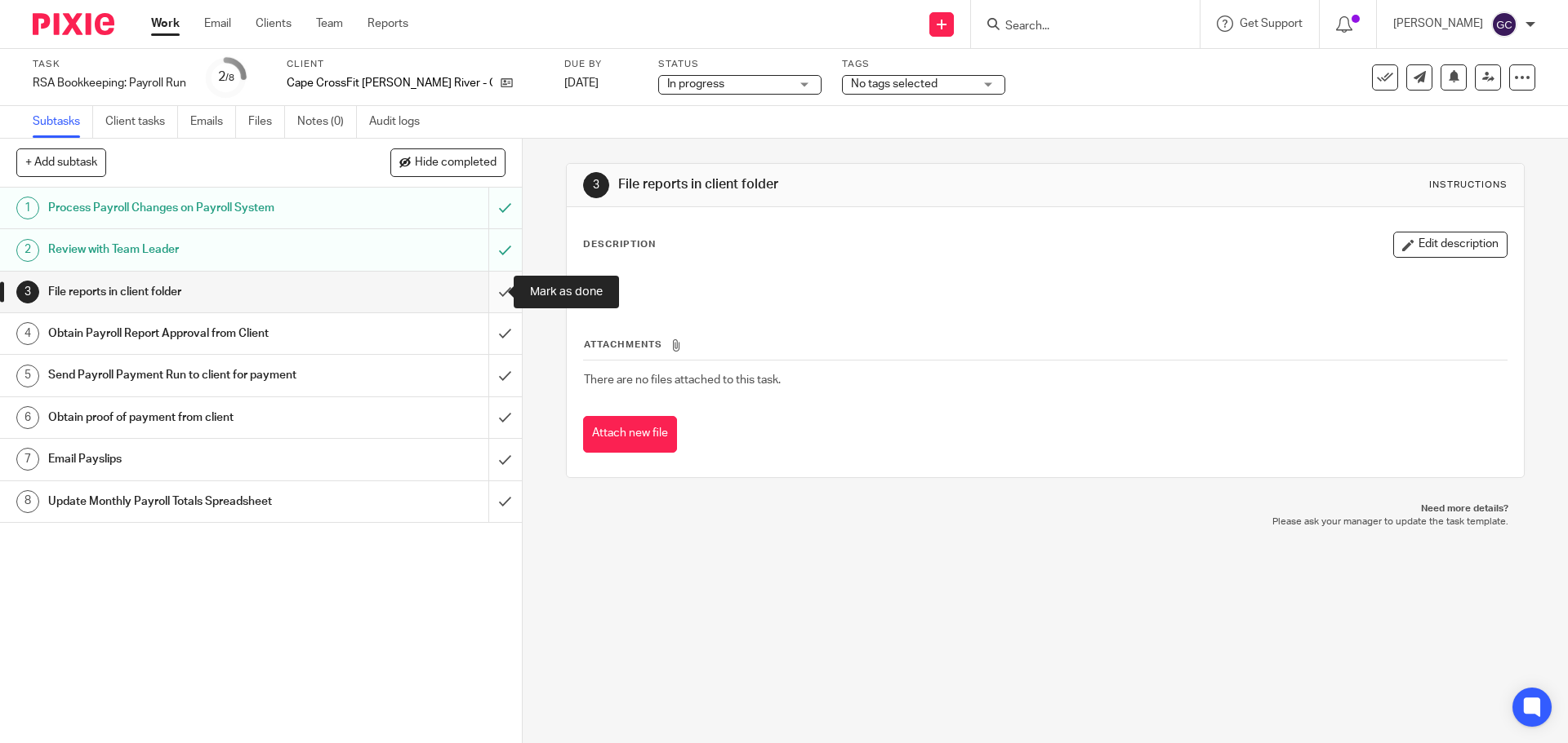
click at [494, 297] on input "submit" at bounding box center [261, 292] width 521 height 41
click at [483, 330] on input "submit" at bounding box center [261, 334] width 521 height 41
click at [481, 369] on input "submit" at bounding box center [261, 375] width 521 height 41
click at [483, 418] on input "submit" at bounding box center [261, 418] width 521 height 41
click at [485, 457] on input "submit" at bounding box center [261, 459] width 521 height 41
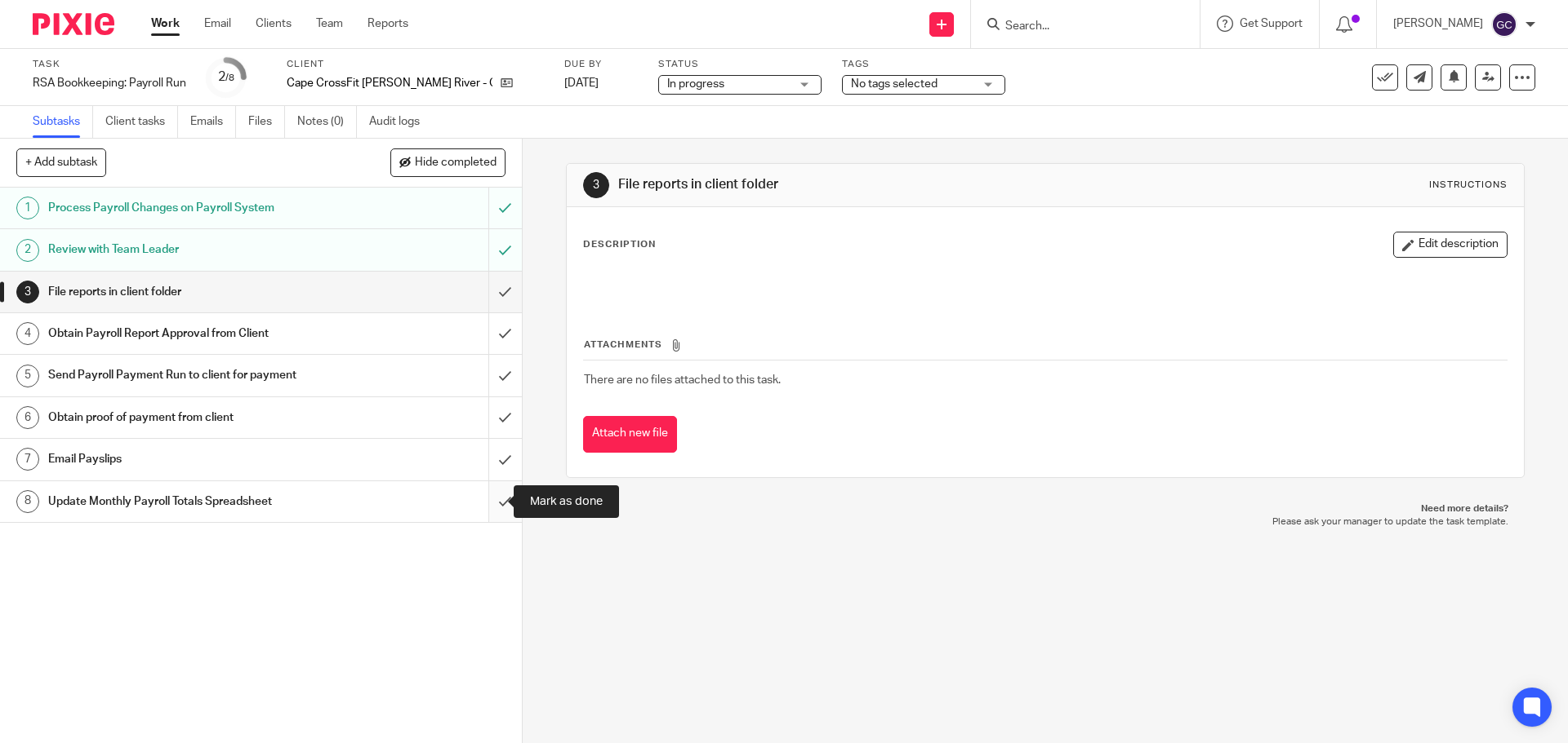
click at [490, 499] on input "submit" at bounding box center [261, 502] width 521 height 41
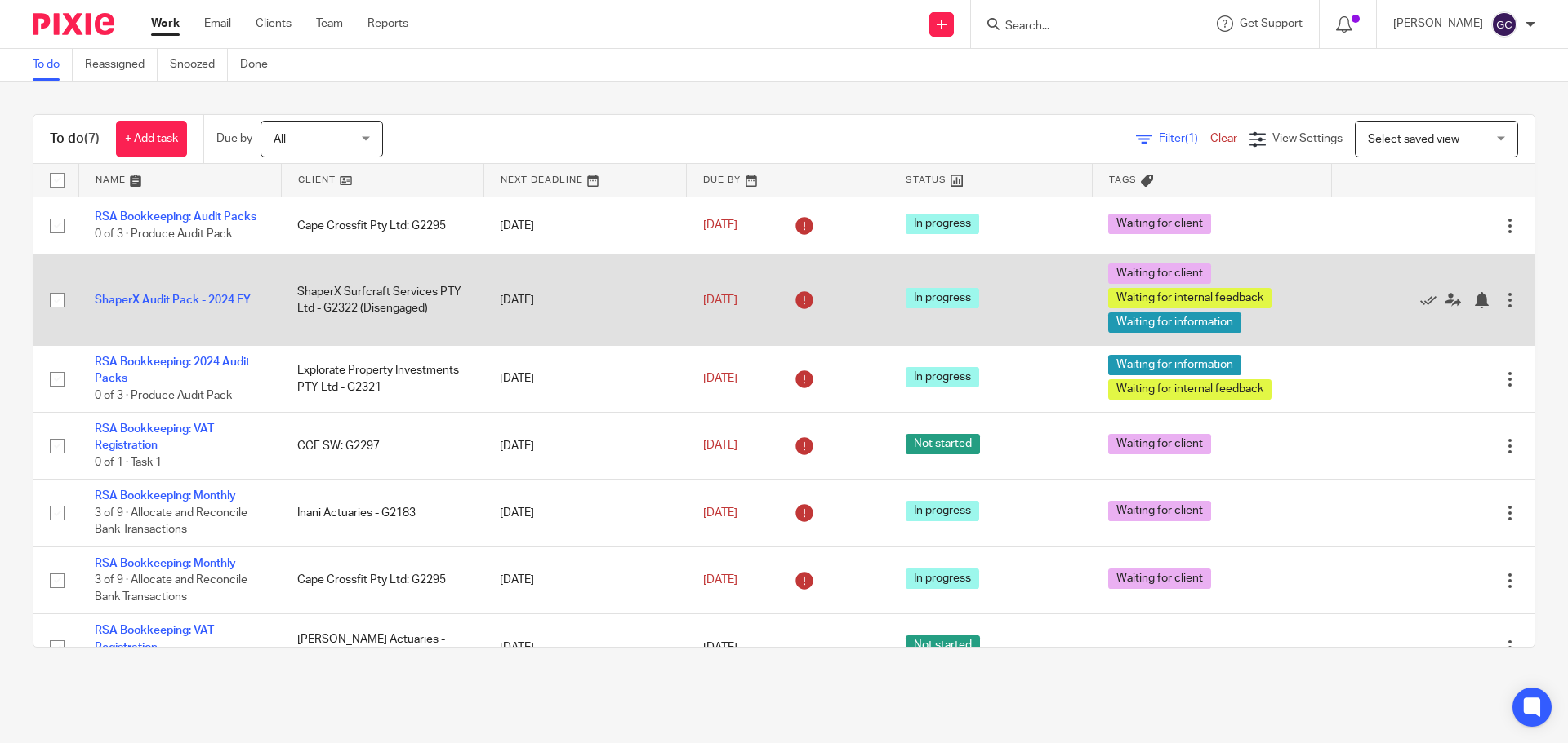
scroll to position [34, 0]
